Goal: Task Accomplishment & Management: Complete application form

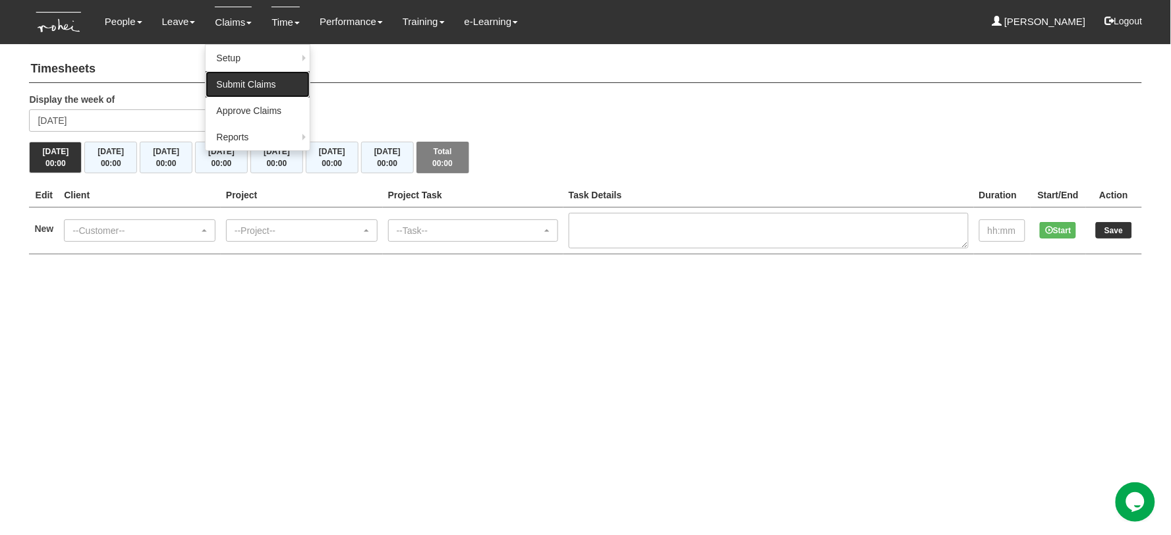
click at [227, 86] on link "Submit Claims" at bounding box center [258, 84] width 104 height 26
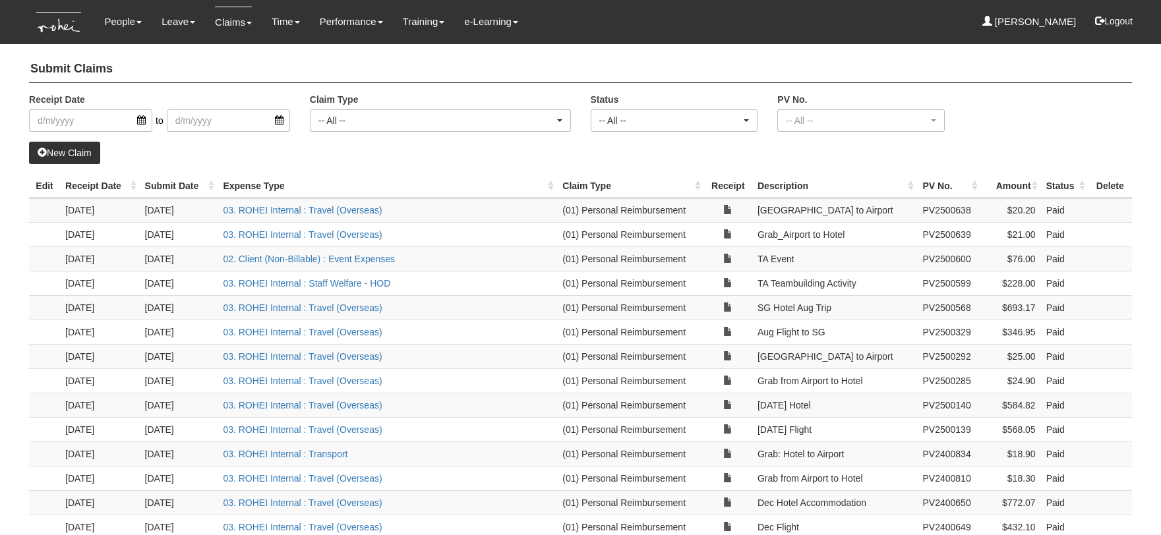
select select "50"
click at [61, 150] on link "New Claim" at bounding box center [64, 153] width 71 height 22
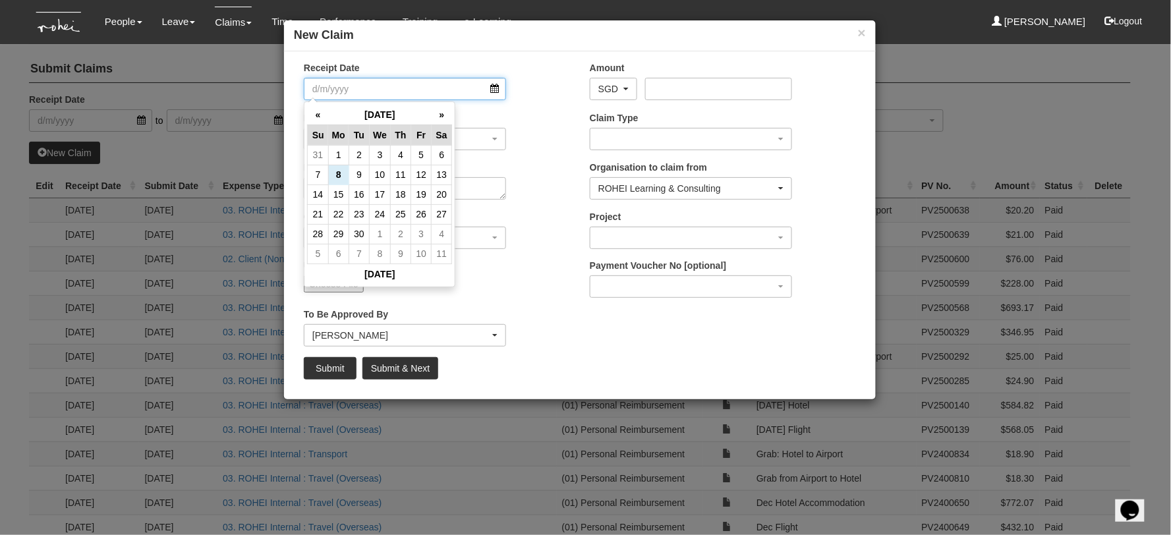
click at [377, 96] on input "Receipt Date" at bounding box center [405, 89] width 202 height 22
click at [340, 172] on td "8" at bounding box center [338, 175] width 20 height 20
type input "[DATE]"
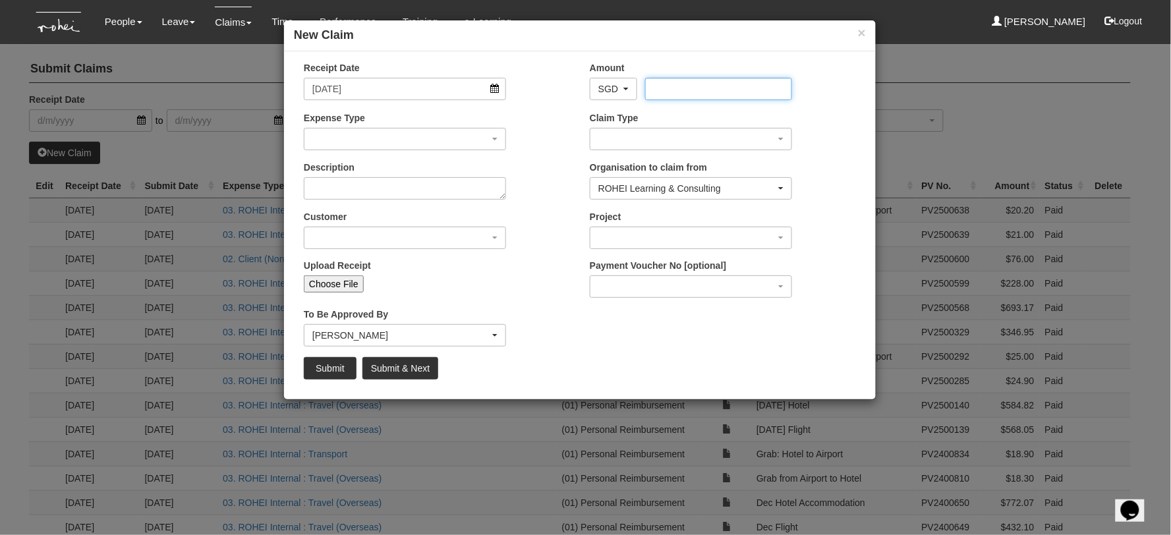
click at [716, 90] on input "Amount" at bounding box center [718, 89] width 146 height 22
type input "32.27"
click at [417, 138] on div "button" at bounding box center [405, 139] width 201 height 21
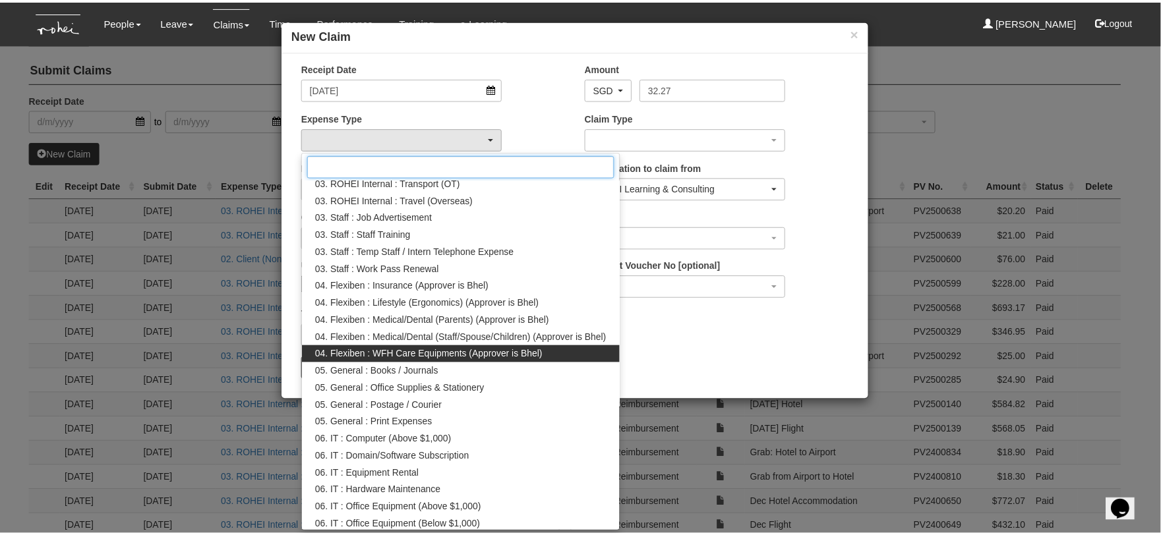
scroll to position [254, 0]
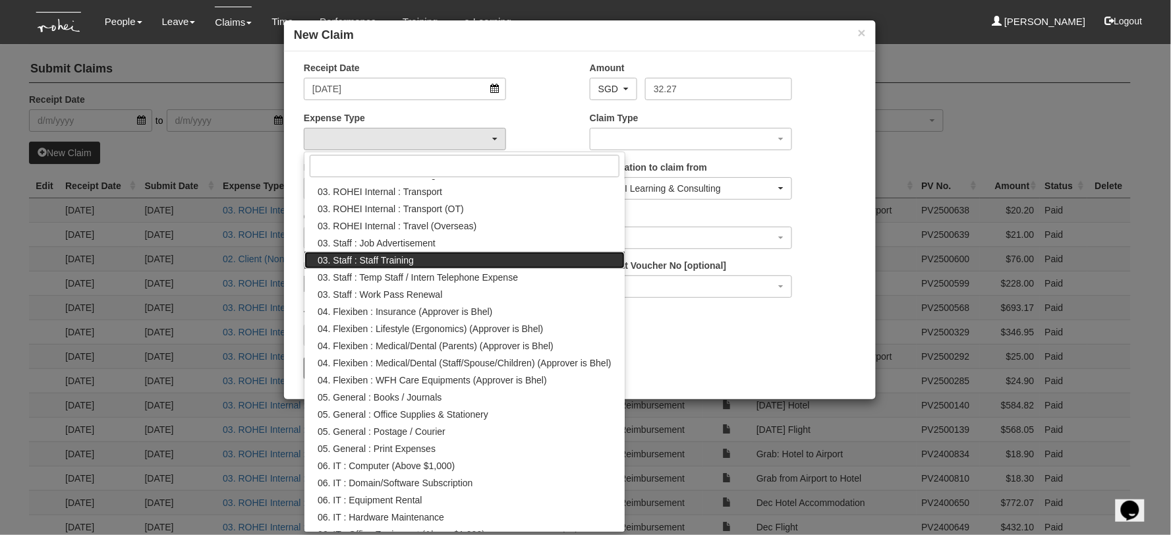
click at [423, 260] on link "03. Staff : Staff Training" at bounding box center [465, 260] width 320 height 17
select select "139"
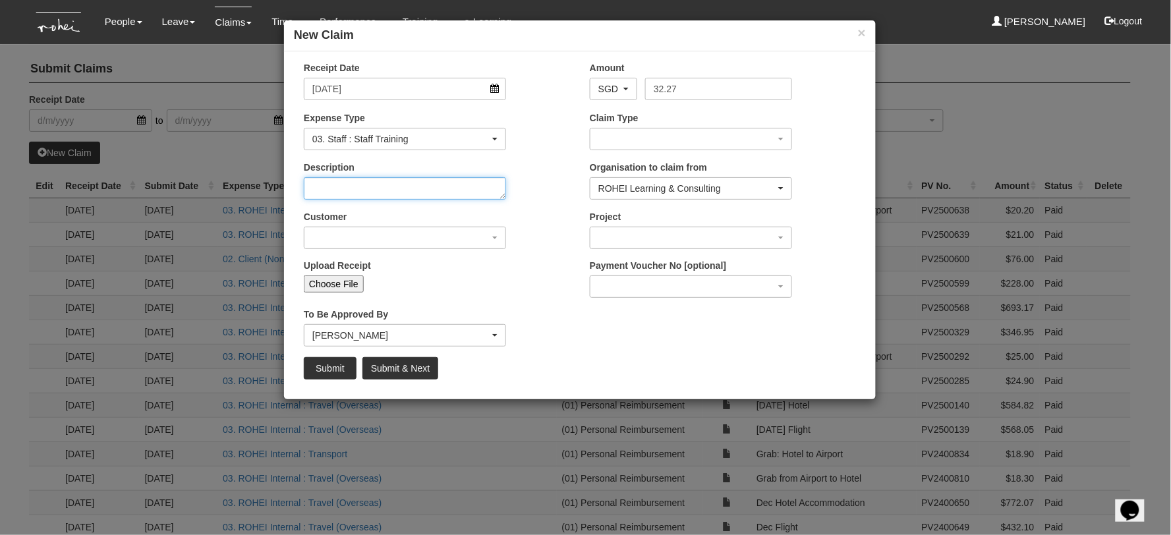
click at [391, 190] on textarea "Description" at bounding box center [405, 188] width 202 height 22
type textarea "Working Genius Assessment"
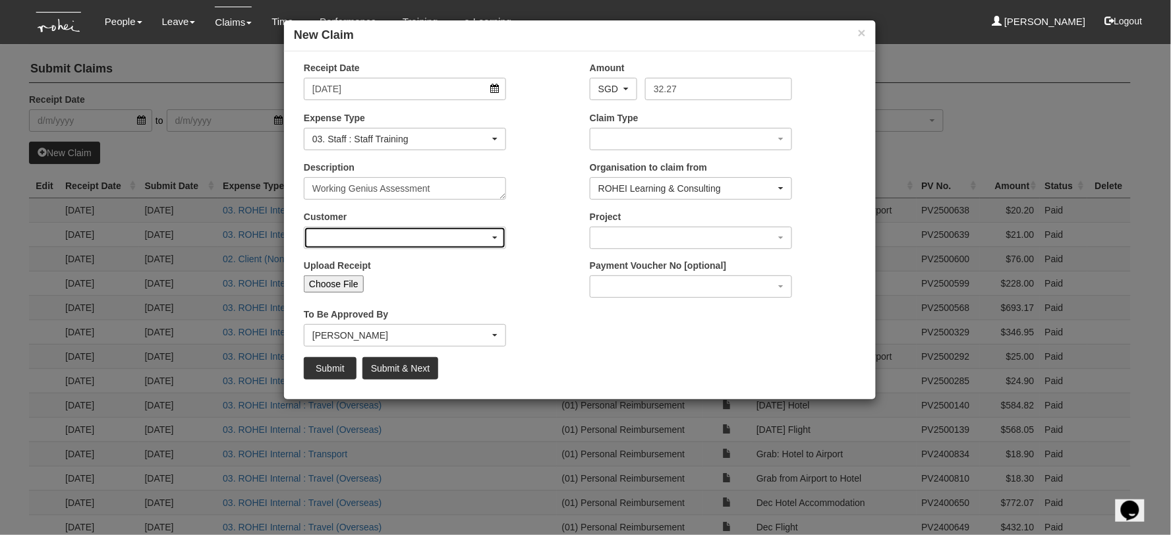
click at [413, 236] on div "button" at bounding box center [405, 237] width 201 height 21
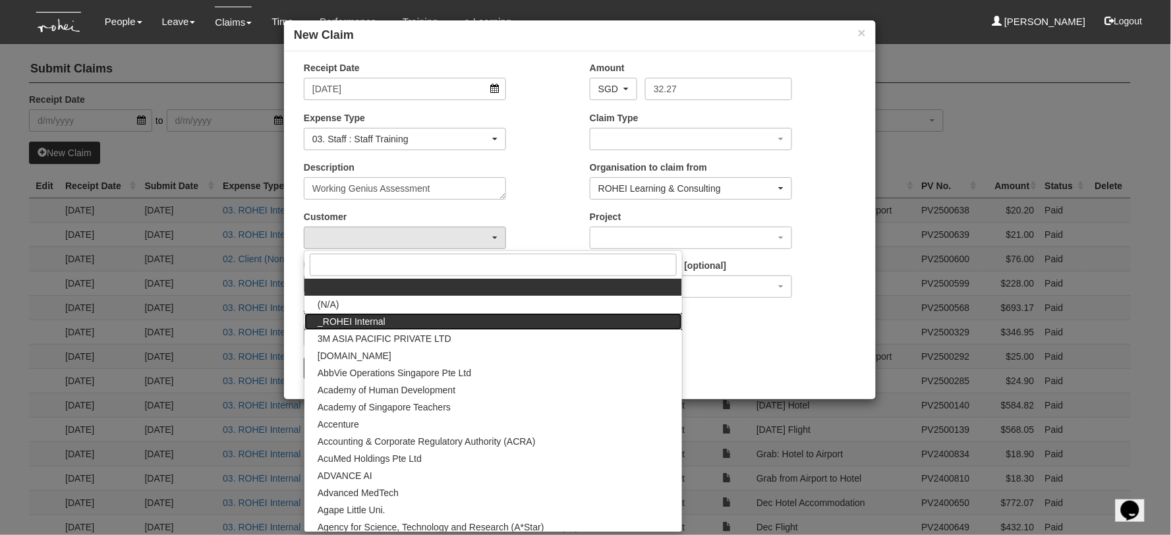
click at [386, 324] on link "_ROHEI Internal" at bounding box center [494, 321] width 378 height 17
select select "397"
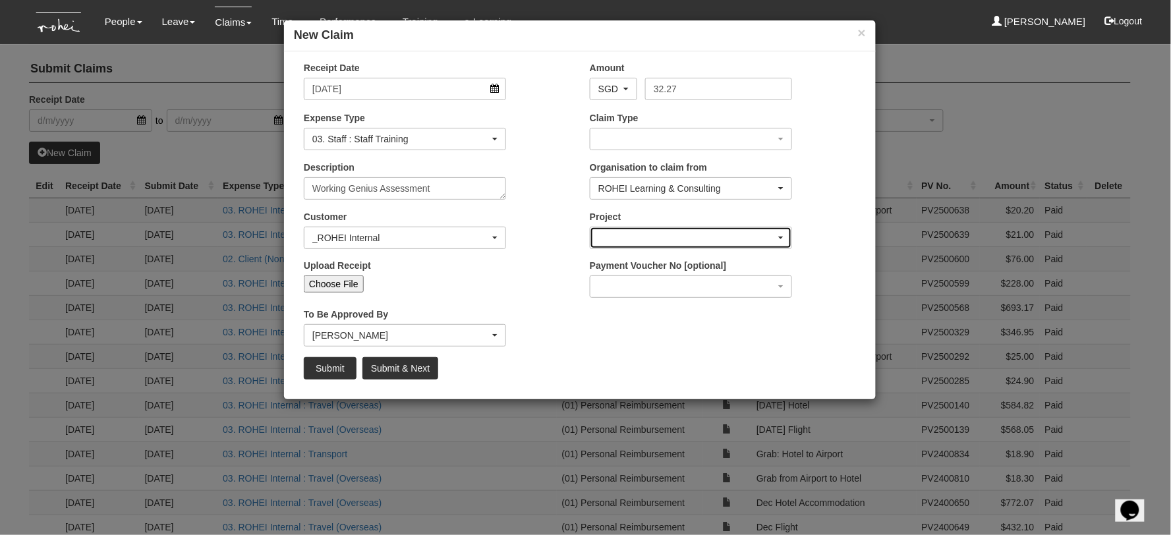
click at [691, 235] on div "button" at bounding box center [691, 237] width 201 height 21
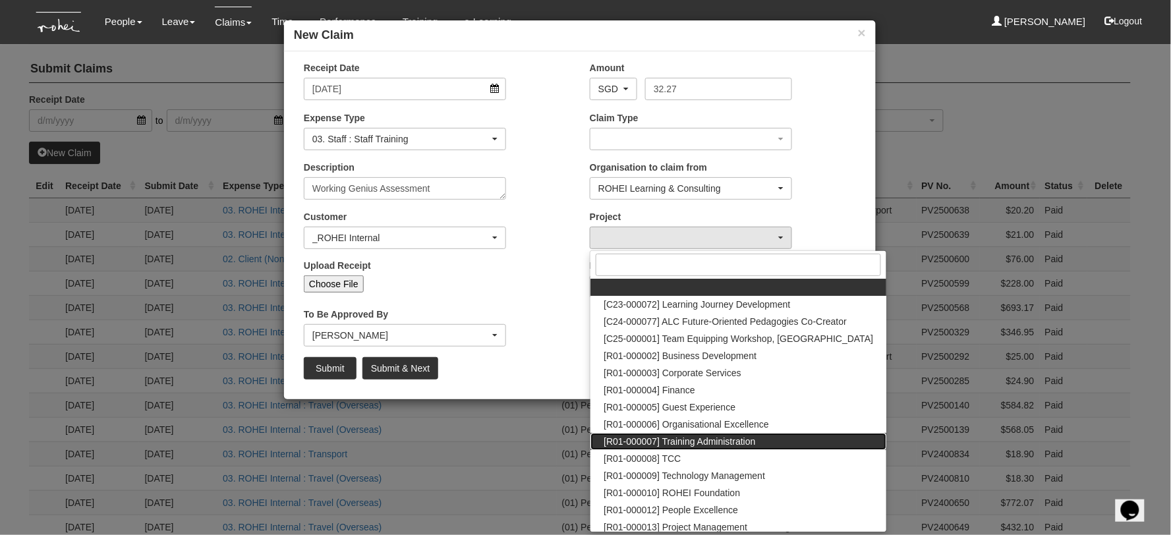
click at [709, 440] on span "[R01-000007] Training Administration" at bounding box center [680, 441] width 152 height 13
select select "1484"
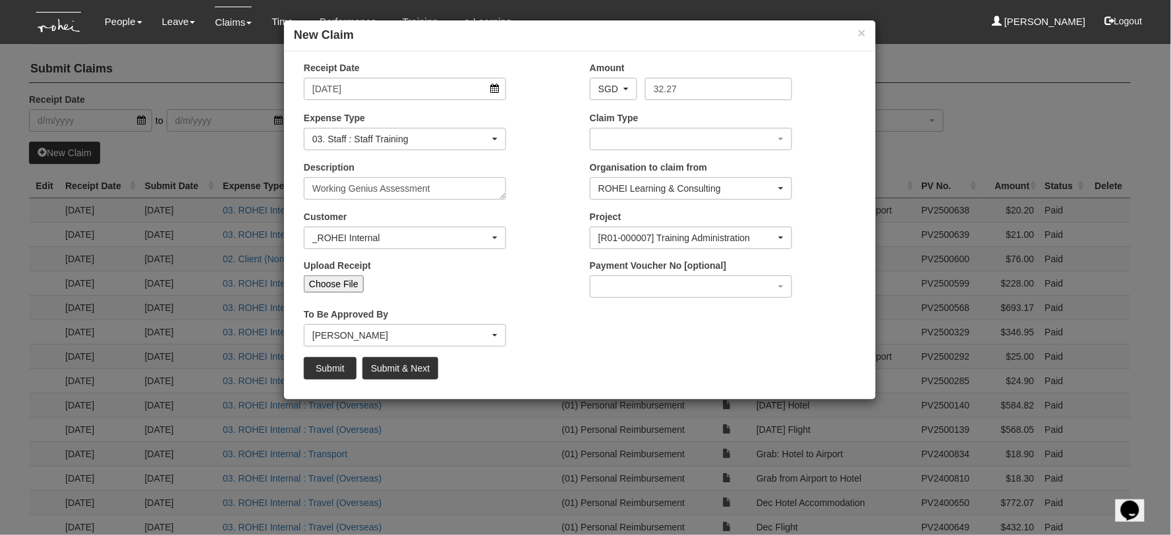
click at [483, 291] on div "Choose File" at bounding box center [405, 284] width 202 height 17
click at [339, 281] on input "Choose File" at bounding box center [334, 284] width 60 height 17
type input "C:\fakepath\MD_Working Genius Assessment.docx"
type input "Choose Another File"
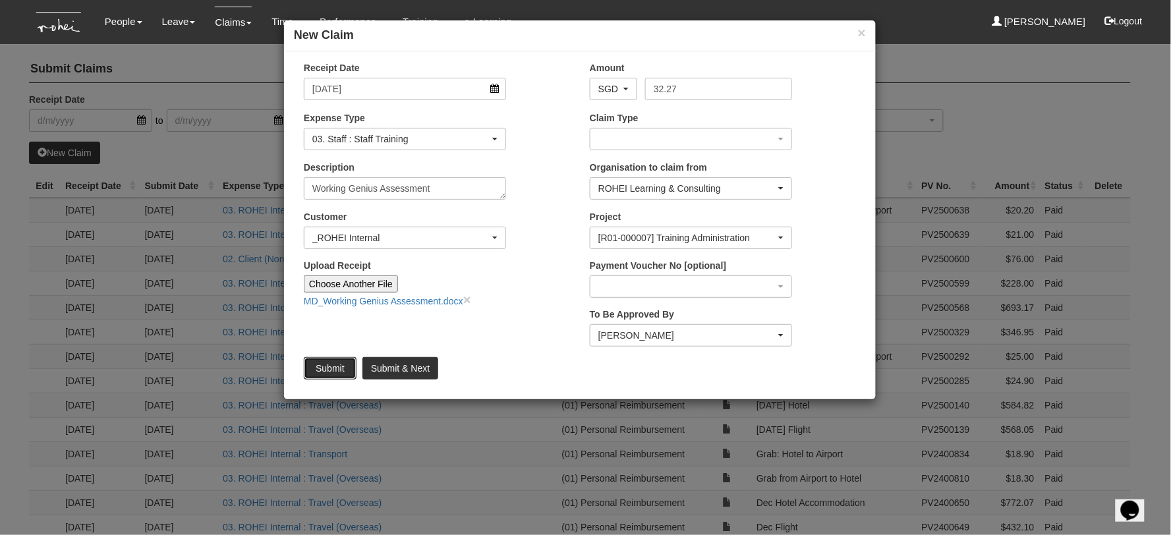
click at [332, 372] on input "Submit" at bounding box center [330, 368] width 53 height 22
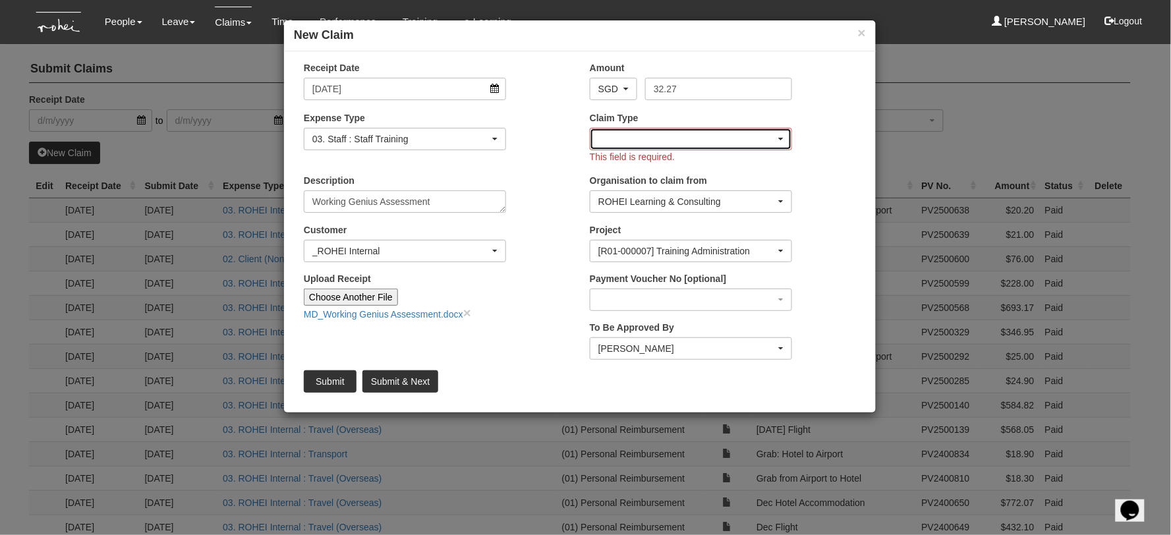
click at [760, 134] on div "button" at bounding box center [691, 139] width 201 height 21
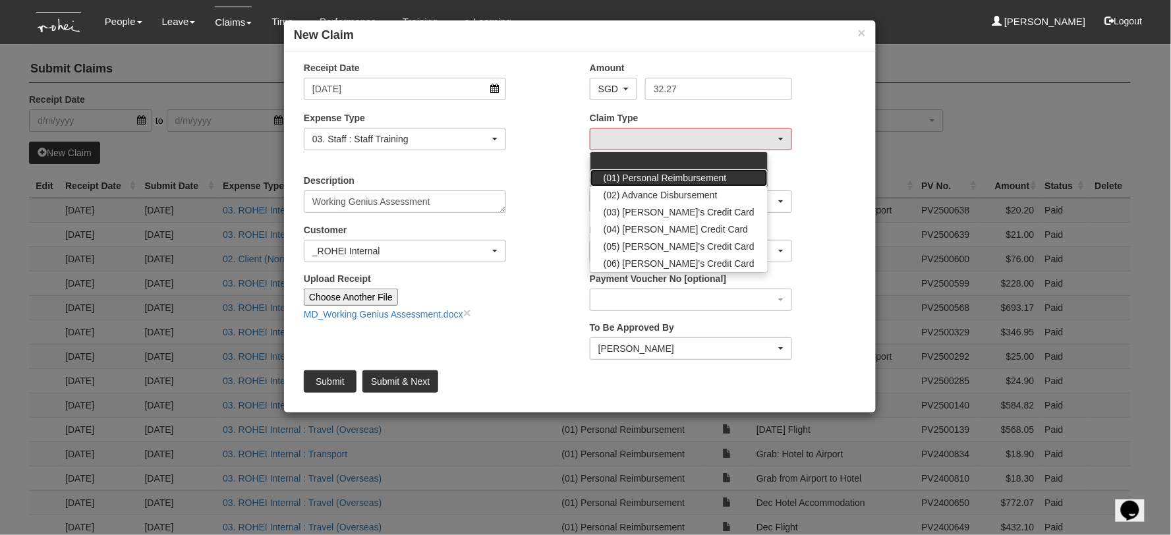
click at [670, 174] on span "(01) Personal Reimbursement" at bounding box center [665, 177] width 123 height 13
select select "14"
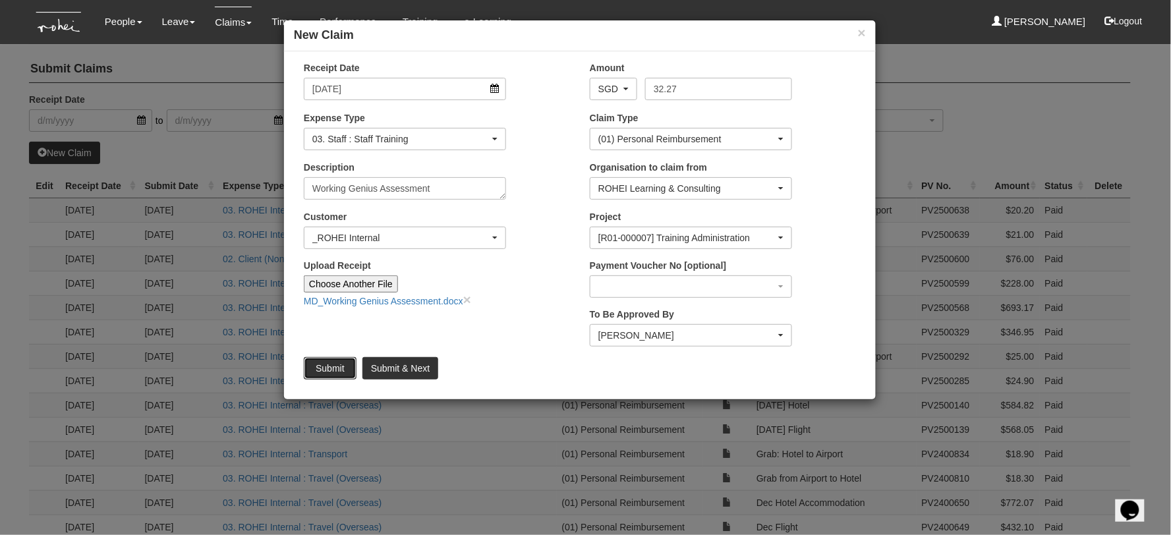
click at [337, 367] on input "Submit" at bounding box center [330, 368] width 53 height 22
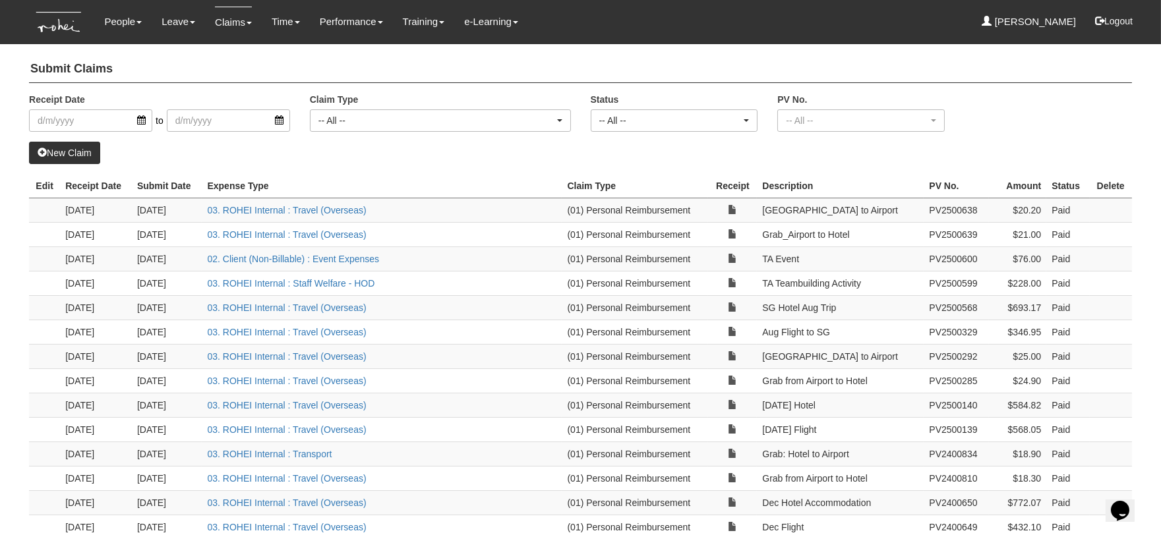
select select "50"
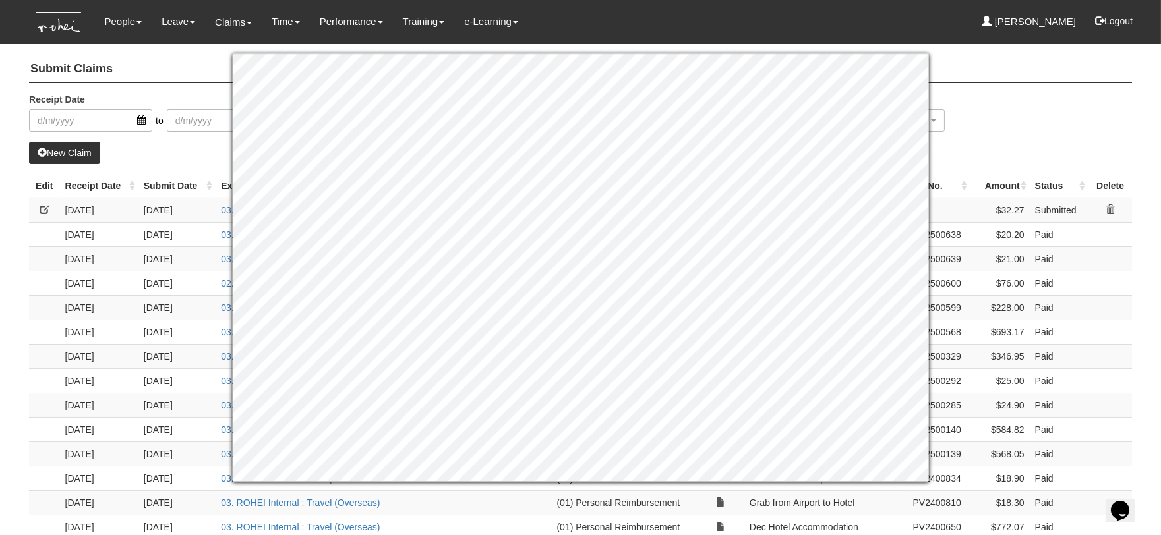
click at [1012, 69] on h4 "Submit Claims" at bounding box center [580, 69] width 1103 height 27
